Goal: Check status: Check status

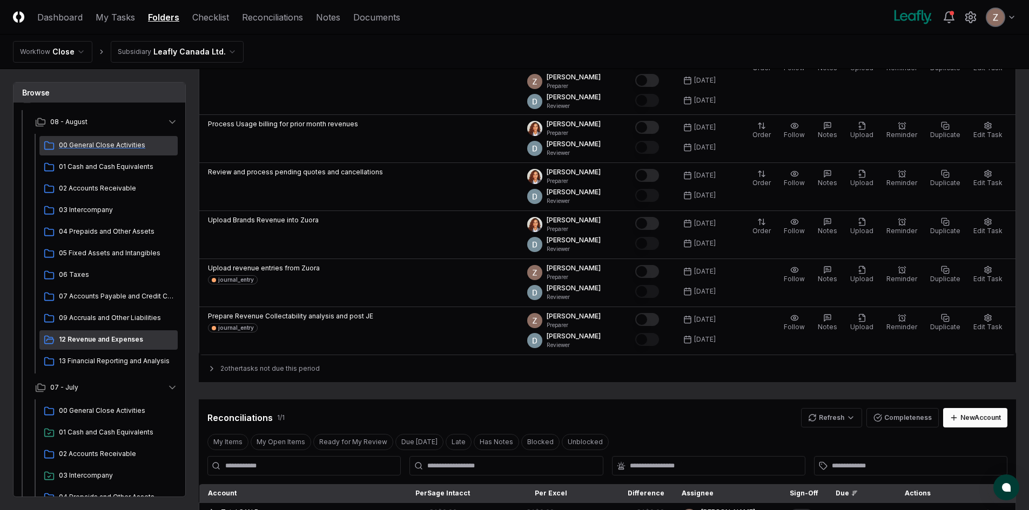
scroll to position [162, 0]
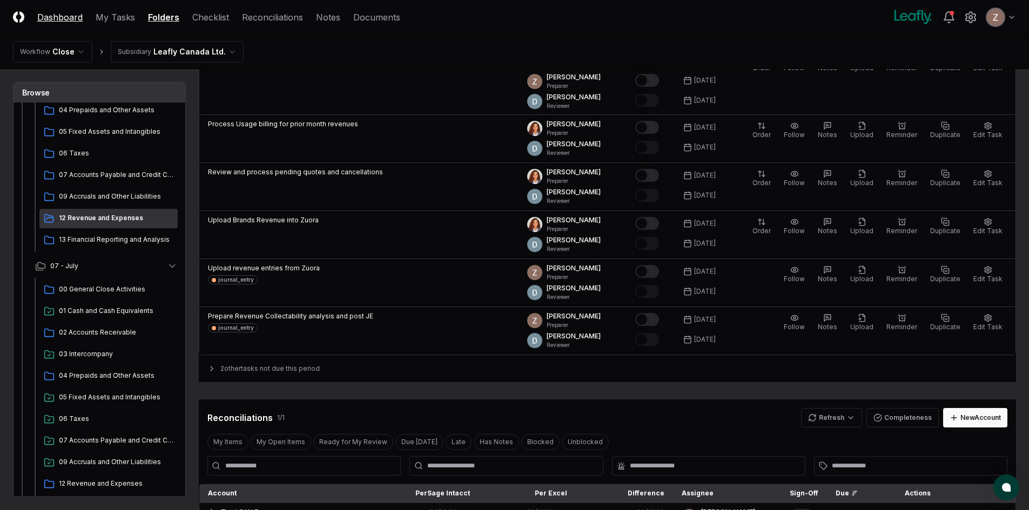
click at [75, 19] on link "Dashboard" at bounding box center [59, 17] width 45 height 13
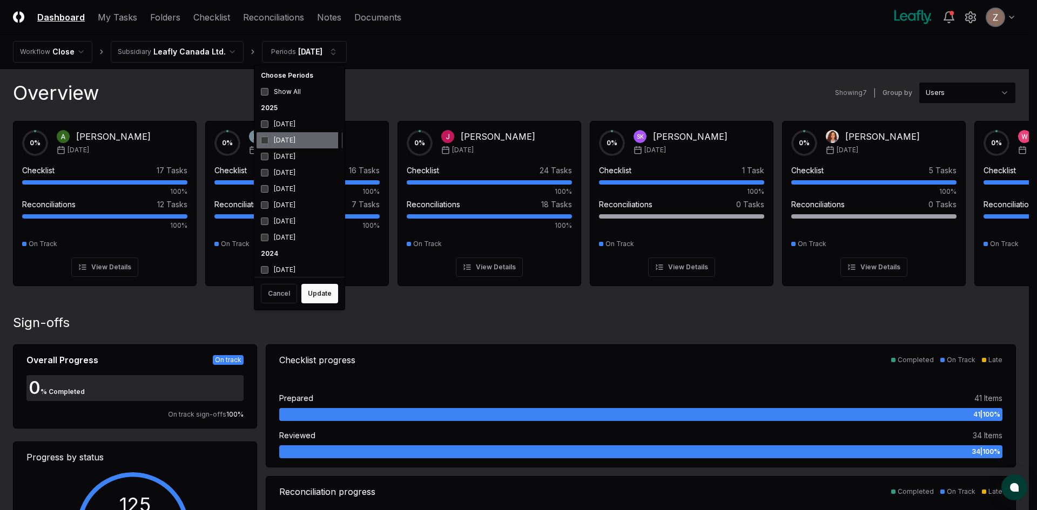
click at [287, 138] on div "July 2025" at bounding box center [300, 140] width 86 height 16
click at [290, 126] on div "August 2025" at bounding box center [300, 124] width 86 height 16
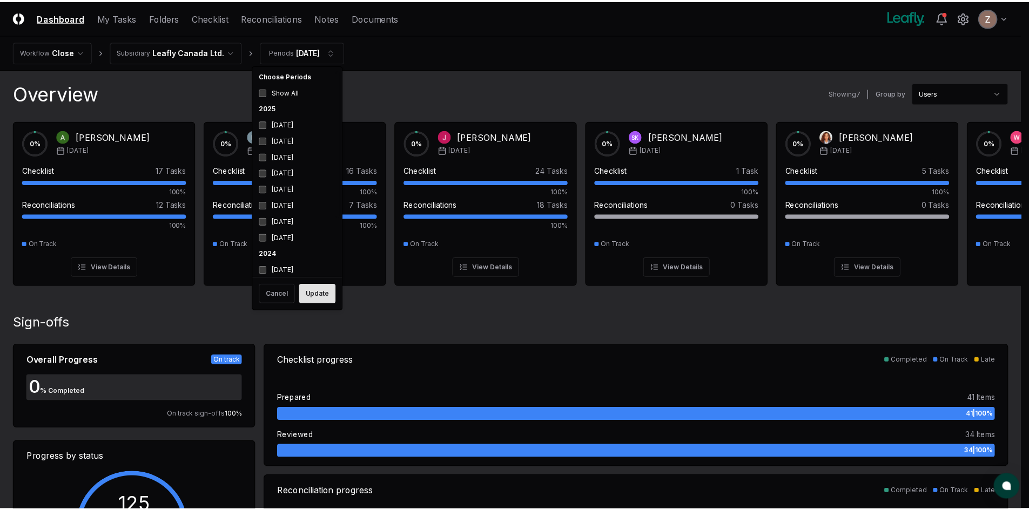
scroll to position [3, 0]
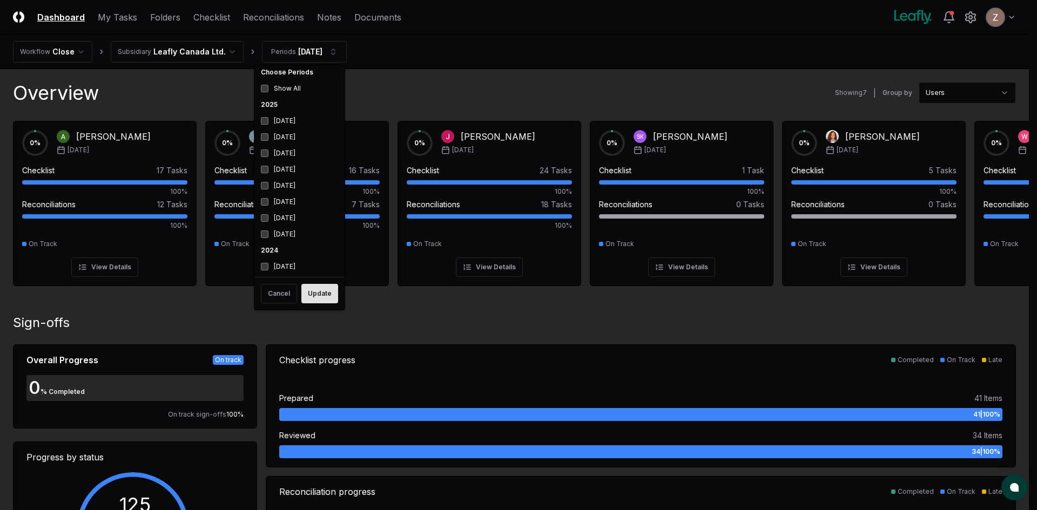
click at [306, 286] on button "Update" at bounding box center [319, 293] width 37 height 19
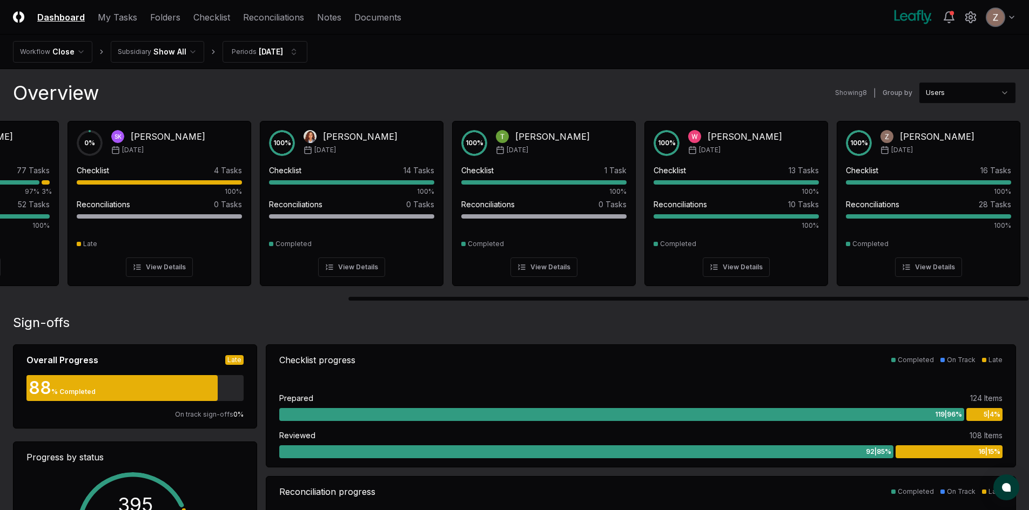
scroll to position [0, 527]
click at [1029, 301] on div at bounding box center [688, 299] width 680 height 4
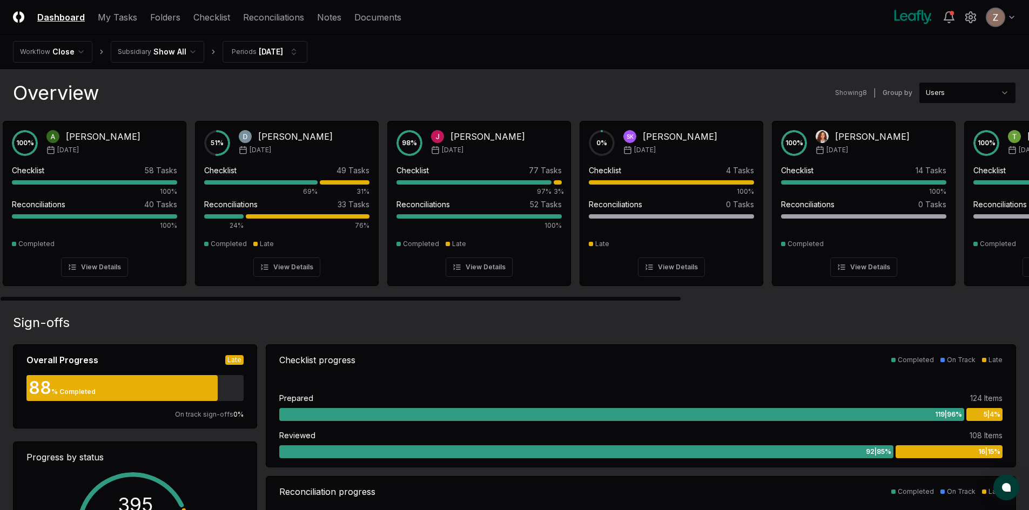
scroll to position [0, 0]
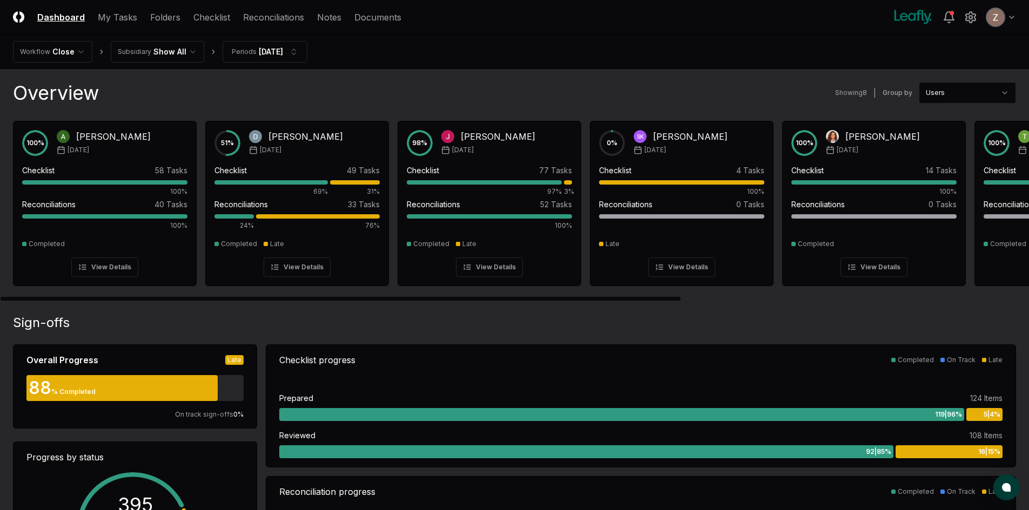
drag, startPoint x: 749, startPoint y: 298, endPoint x: 348, endPoint y: 304, distance: 400.9
click at [351, 301] on div at bounding box center [341, 299] width 680 height 4
click at [342, 300] on div at bounding box center [341, 299] width 680 height 4
drag, startPoint x: 342, startPoint y: 300, endPoint x: 227, endPoint y: 279, distance: 117.5
click at [227, 297] on div at bounding box center [341, 299] width 680 height 4
